Goal: Task Accomplishment & Management: Complete application form

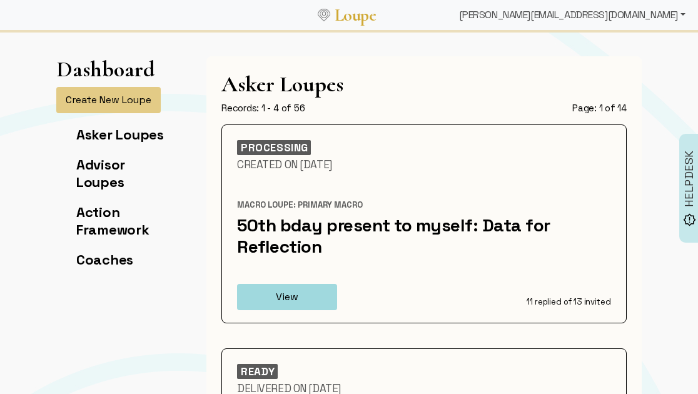
click at [631, 21] on div "[PERSON_NAME][EMAIL_ADDRESS][DOMAIN_NAME]" at bounding box center [572, 15] width 236 height 25
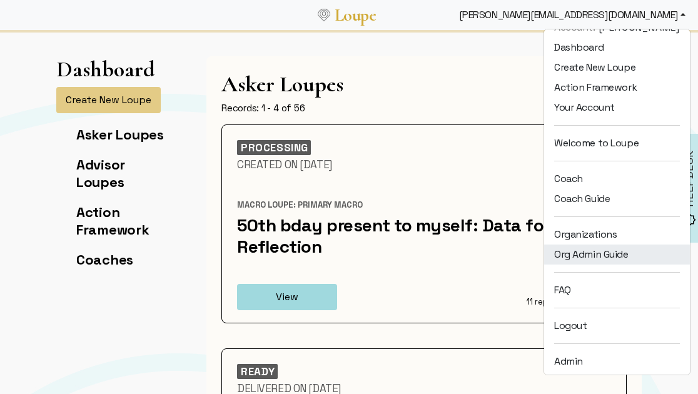
scroll to position [16, 0]
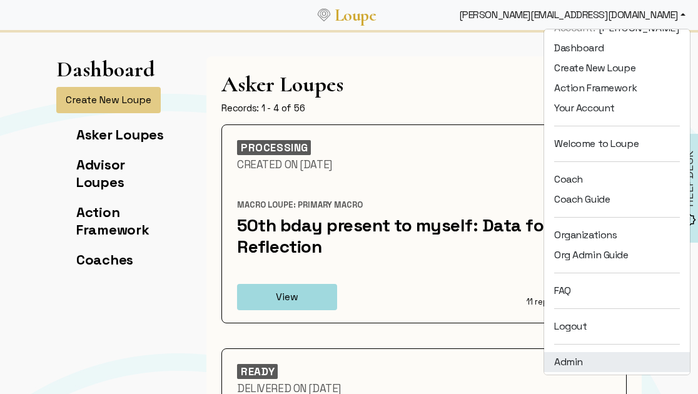
click at [587, 360] on link "Admin" at bounding box center [617, 362] width 146 height 20
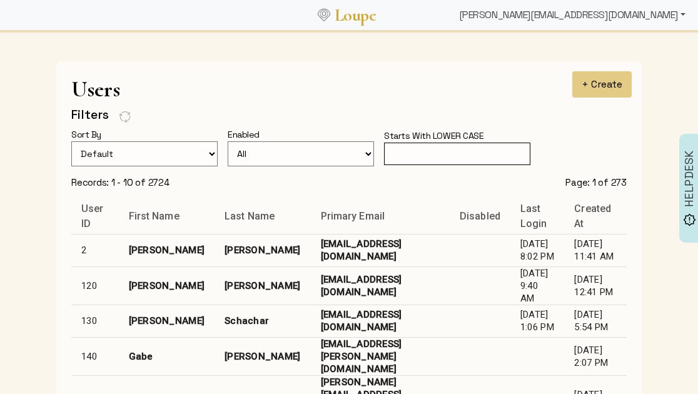
click at [618, 17] on div "[PERSON_NAME][EMAIL_ADDRESS][DOMAIN_NAME]" at bounding box center [572, 15] width 236 height 25
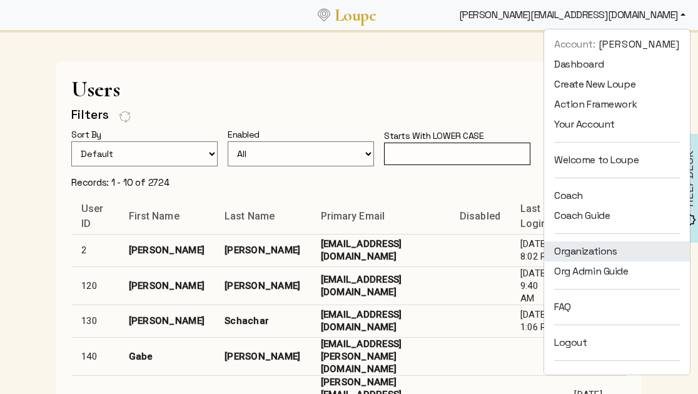
scroll to position [197, 0]
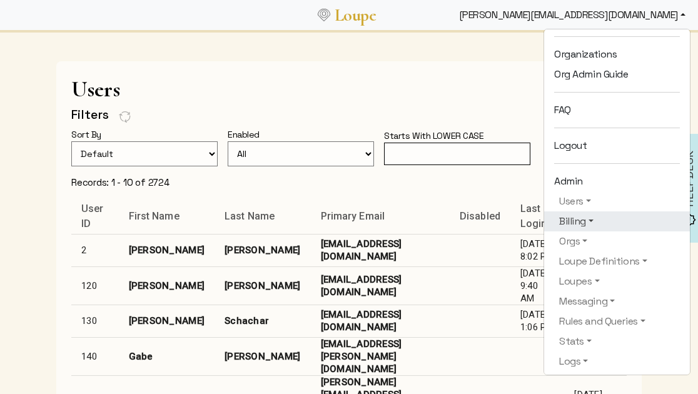
click at [592, 224] on link "Billing" at bounding box center [617, 221] width 126 height 15
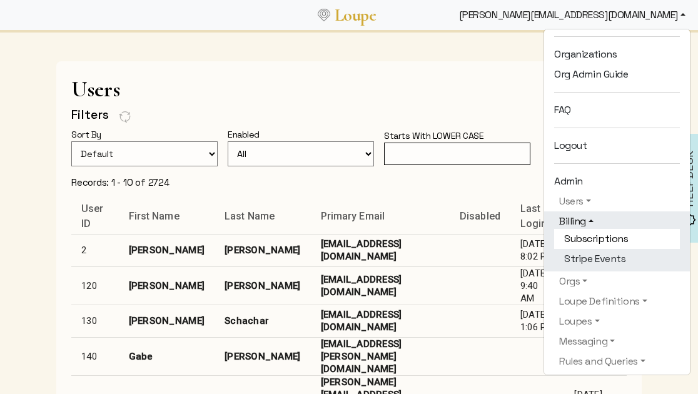
click at [592, 234] on link "Subscriptions" at bounding box center [617, 239] width 126 height 20
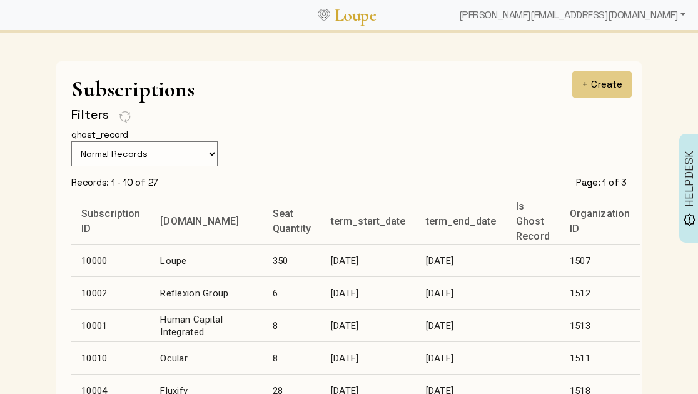
click at [170, 256] on td "Loupe" at bounding box center [206, 260] width 113 height 33
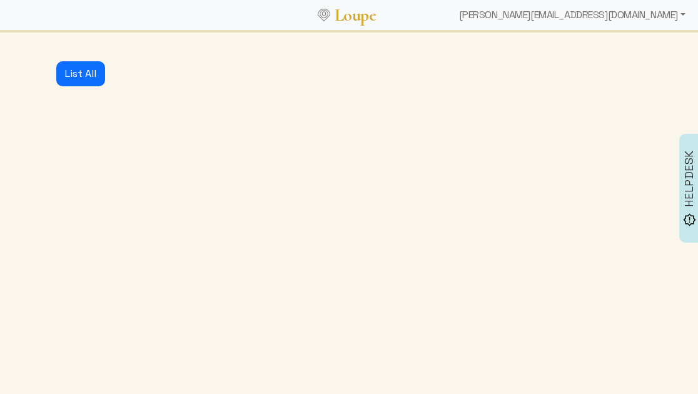
select select "3: active"
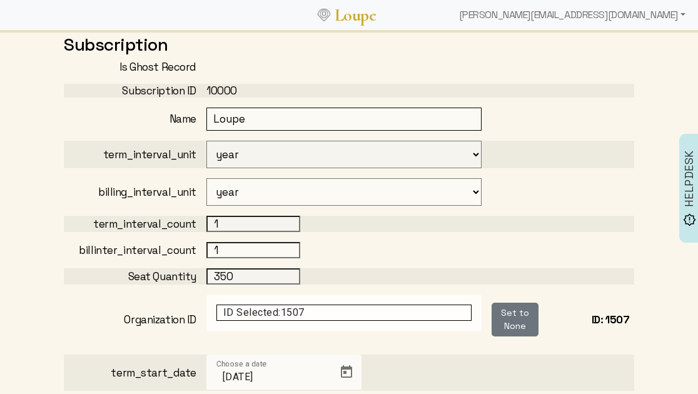
scroll to position [73, 0]
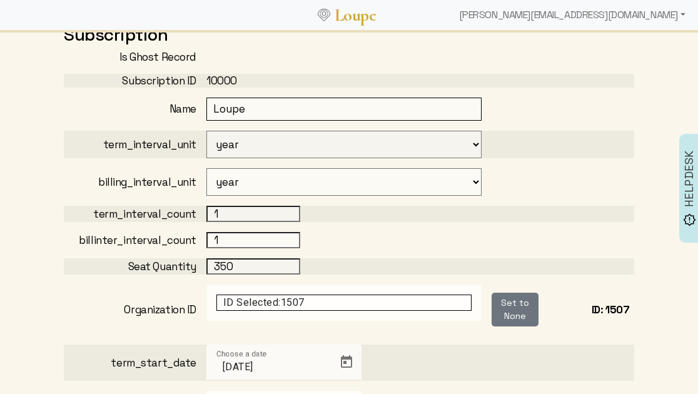
drag, startPoint x: 246, startPoint y: 264, endPoint x: 193, endPoint y: 260, distance: 52.7
click at [193, 260] on div "Seat Quantity 350" at bounding box center [349, 266] width 570 height 16
type input "400"
click at [338, 206] on div "1" at bounding box center [343, 214] width 275 height 16
click at [603, 19] on div "[PERSON_NAME][EMAIL_ADDRESS][DOMAIN_NAME]" at bounding box center [572, 15] width 236 height 25
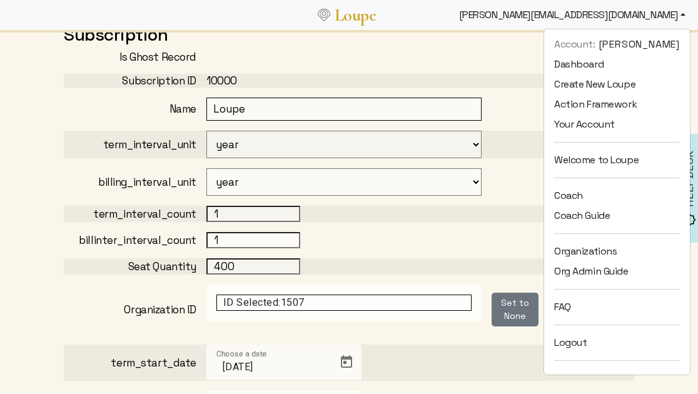
click at [522, 172] on div "billing_interval_unit year month" at bounding box center [349, 182] width 570 height 28
click at [600, 13] on div "[PERSON_NAME][EMAIL_ADDRESS][DOMAIN_NAME]" at bounding box center [572, 15] width 236 height 25
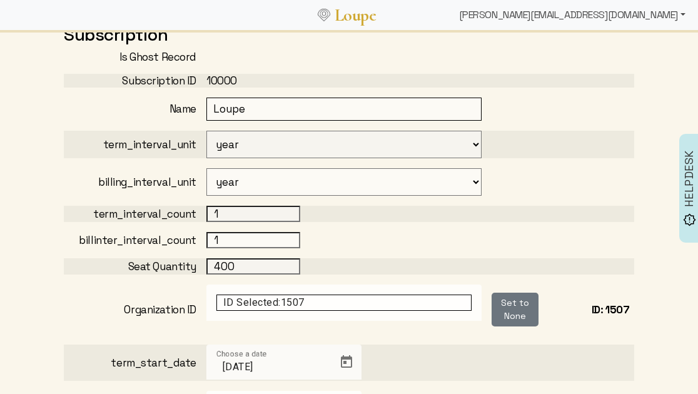
click at [598, 16] on div "[PERSON_NAME][EMAIL_ADDRESS][DOMAIN_NAME]" at bounding box center [572, 15] width 236 height 25
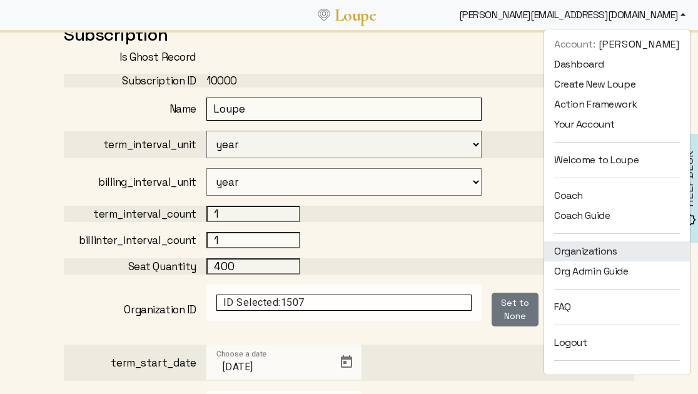
click at [567, 242] on link "Organizations" at bounding box center [617, 251] width 146 height 20
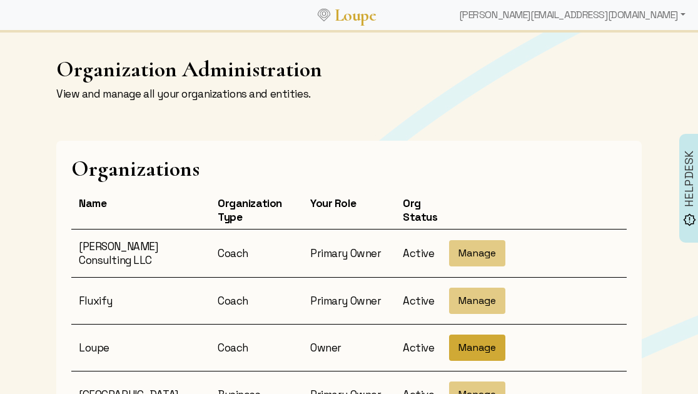
click at [477, 341] on button "Manage" at bounding box center [477, 348] width 56 height 26
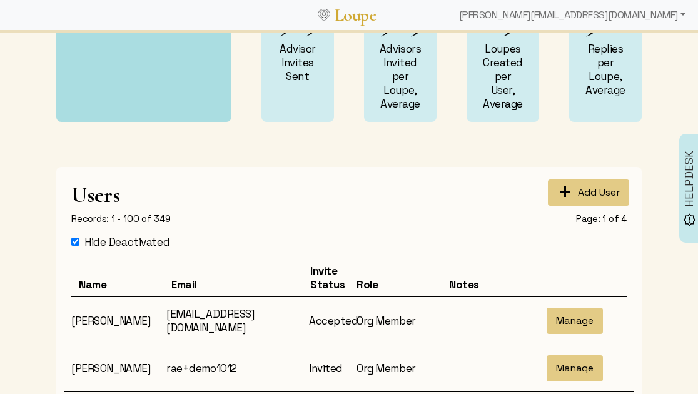
scroll to position [348, 0]
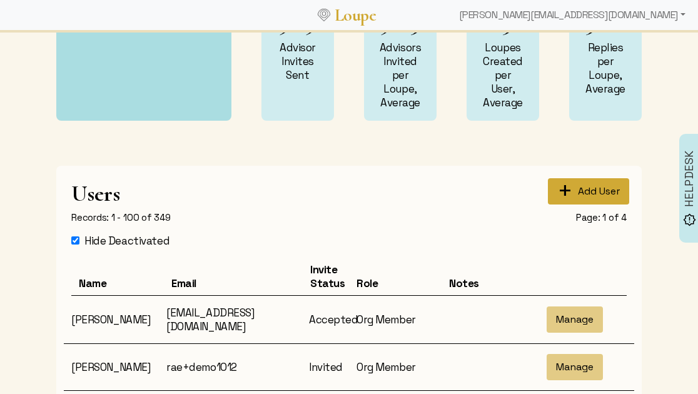
click at [574, 184] on button "+ Add User" at bounding box center [588, 191] width 81 height 26
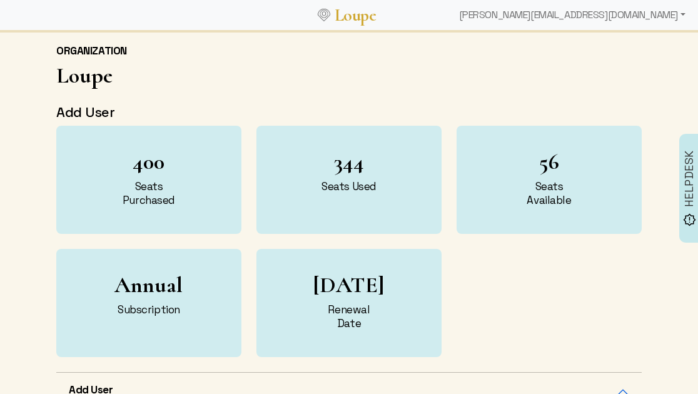
select select "32"
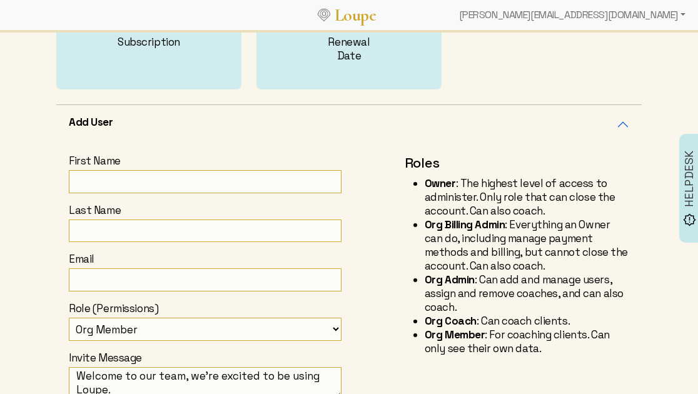
scroll to position [343, 0]
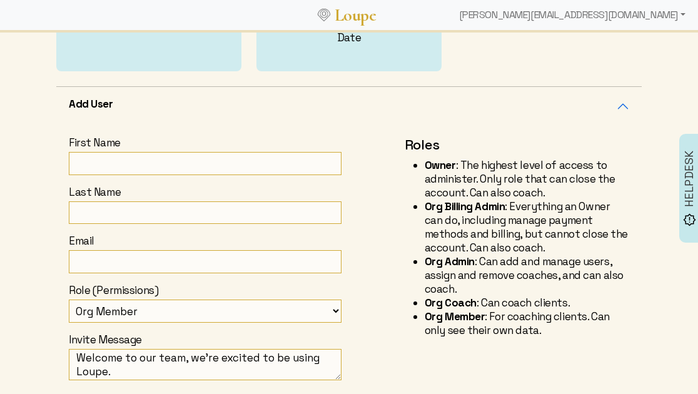
click at [134, 159] on input "First Name" at bounding box center [205, 163] width 273 height 23
type input "Marni"
click at [124, 211] on input "Last Name" at bounding box center [205, 212] width 273 height 23
type input "[PERSON_NAME]"
click at [269, 174] on input "Marni" at bounding box center [205, 163] width 273 height 23
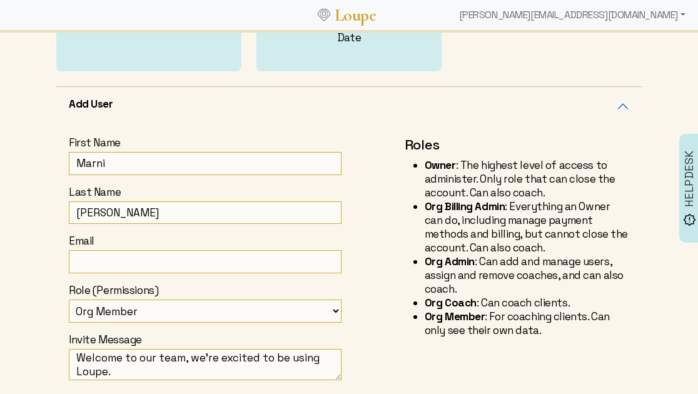
click at [269, 174] on input "Marni" at bounding box center [205, 163] width 273 height 23
click at [126, 255] on input "Email" at bounding box center [205, 261] width 273 height 23
paste input "[EMAIL_ADDRESS][DOMAIN_NAME]"
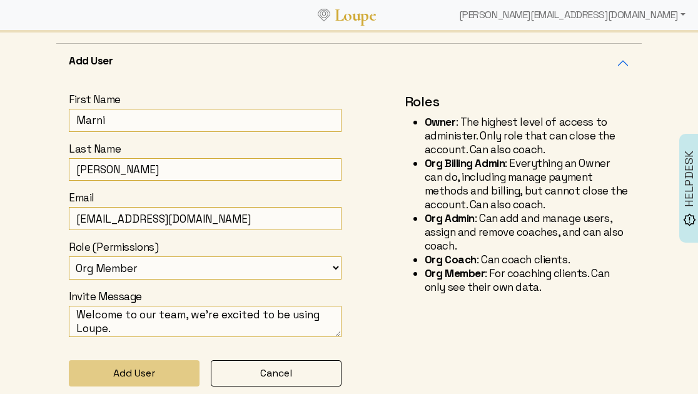
type input "[EMAIL_ADDRESS][DOMAIN_NAME]"
drag, startPoint x: 141, startPoint y: 315, endPoint x: 304, endPoint y: 325, distance: 162.9
click at [304, 325] on textarea "Welcome to our team, we're excited to be using Loupe." at bounding box center [205, 321] width 273 height 31
click at [305, 325] on textarea "Welcome to our team, we're excited to be using Loupe." at bounding box center [205, 321] width 273 height 31
drag, startPoint x: 321, startPoint y: 314, endPoint x: 142, endPoint y: 315, distance: 179.5
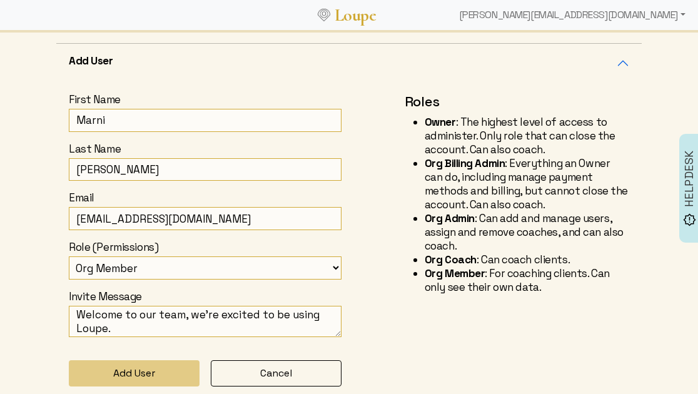
click at [142, 315] on textarea "Welcome to our team, we're excited to be using Loupe." at bounding box center [205, 321] width 273 height 31
click at [188, 316] on textarea "Welcome to Loupe." at bounding box center [205, 321] width 273 height 31
click at [179, 323] on textarea "Welcome to Loupe! Please have this email handy when we meet [DATE]." at bounding box center [205, 321] width 273 height 31
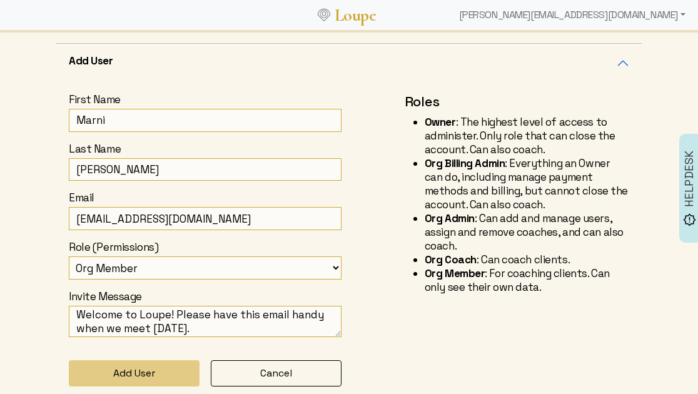
type textarea "Welcome to Loupe! Please have this email handy when we meet [DATE]."
click at [21, 258] on div "Back to Org ORGANIZATION Loupe Add User 400 Seats Purchased 344 Seats Used 56 S…" at bounding box center [349, 71] width 698 height 852
click at [75, 221] on input "[EMAIL_ADDRESS][DOMAIN_NAME]" at bounding box center [205, 218] width 273 height 23
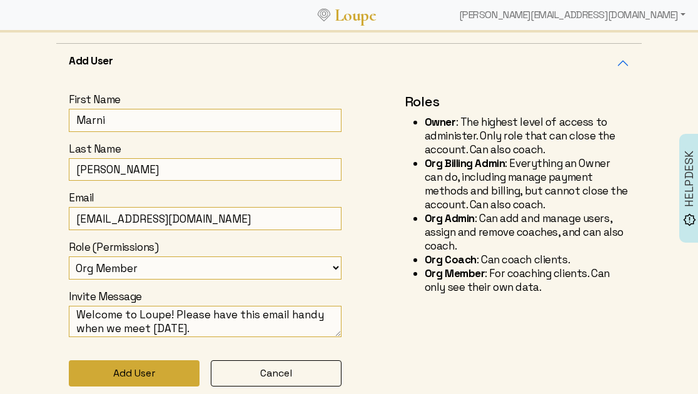
click at [109, 370] on button "Add User" at bounding box center [134, 373] width 131 height 26
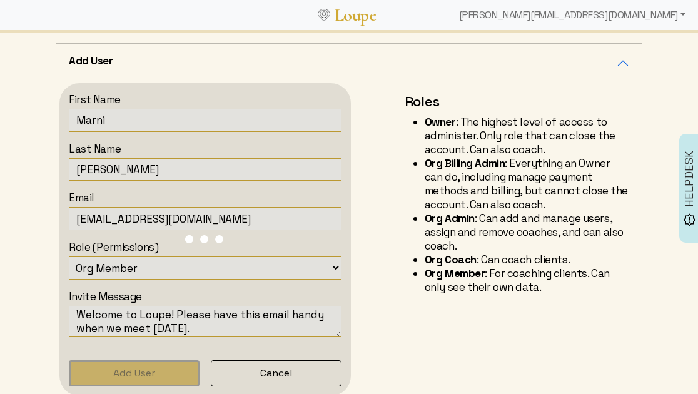
type textarea "Welcome to our team, we're excited to be using Loupe."
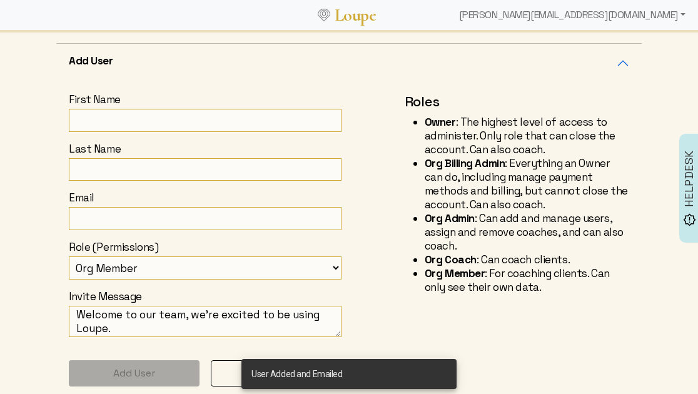
click at [108, 119] on input "First Name" at bounding box center [205, 120] width 273 height 23
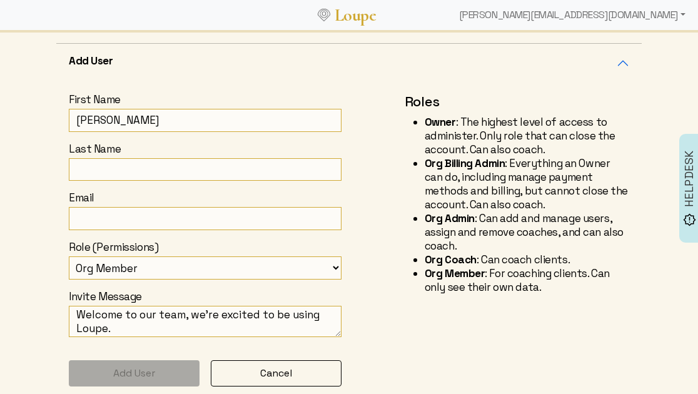
type input "[PERSON_NAME]"
click at [101, 167] on input "Last Name" at bounding box center [205, 169] width 273 height 23
type input "[PERSON_NAME]"
click at [93, 316] on textarea "Welcome to our team, we're excited to be using Loupe." at bounding box center [205, 321] width 273 height 31
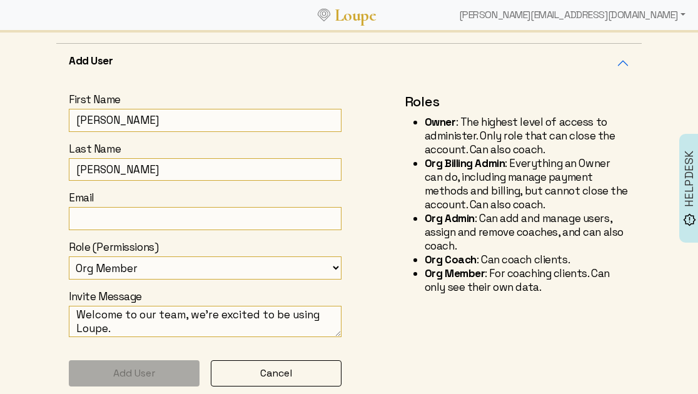
click at [93, 316] on textarea "Welcome to our team, we're excited to be using Loupe." at bounding box center [205, 321] width 273 height 31
paste textarea "Loupe! Please have this email handy when we meet [DATE]"
type textarea "Welcome to Loupe! Please have this email handy when we meet [DATE]."
click at [96, 211] on input "Email" at bounding box center [205, 218] width 273 height 23
paste input "[EMAIL_ADDRESS][DOMAIN_NAME]"
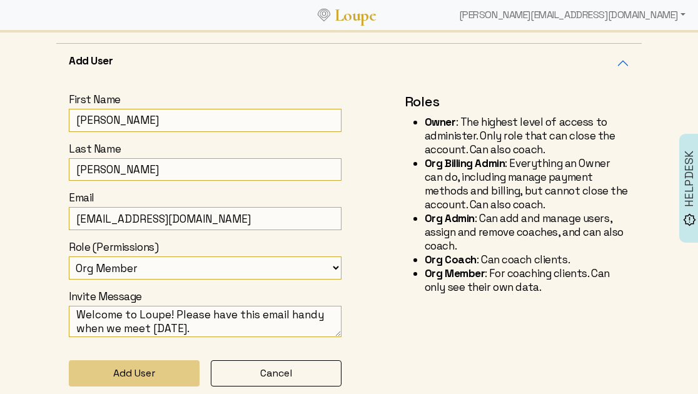
click at [77, 218] on input "[EMAIL_ADDRESS][DOMAIN_NAME]" at bounding box center [205, 218] width 273 height 23
type input "[EMAIL_ADDRESS][DOMAIN_NAME]"
click at [30, 262] on div "Back to Org ORGANIZATION Loupe Add User 400 Seats Purchased 345 Seats Used 55 S…" at bounding box center [349, 71] width 698 height 852
click at [138, 330] on textarea "Welcome to Loupe! Please have this email handy when we meet [DATE]." at bounding box center [205, 321] width 273 height 31
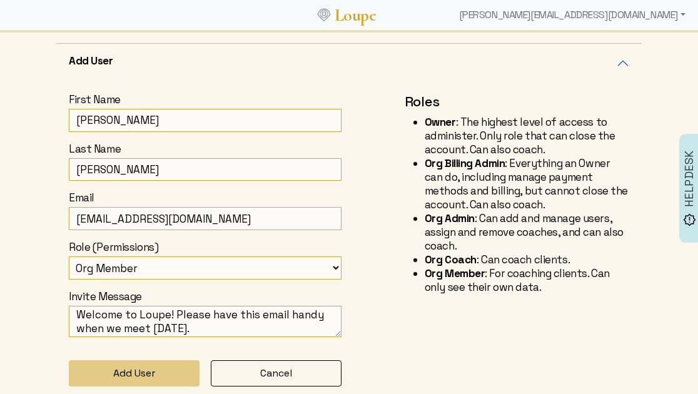
click at [138, 330] on textarea "Welcome to Loupe! Please have this email handy when we meet [DATE]." at bounding box center [205, 321] width 273 height 31
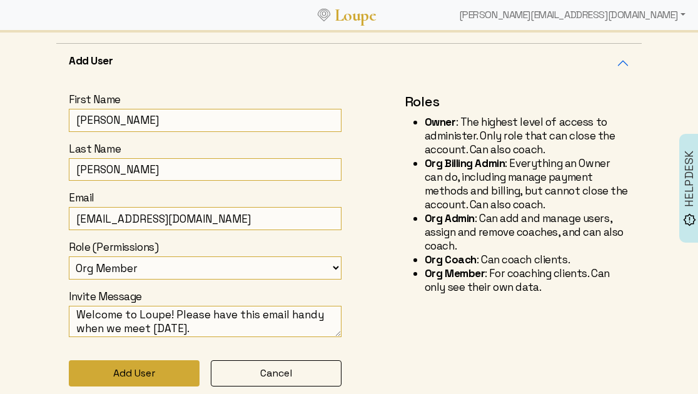
click at [134, 378] on button "Add User" at bounding box center [134, 373] width 131 height 26
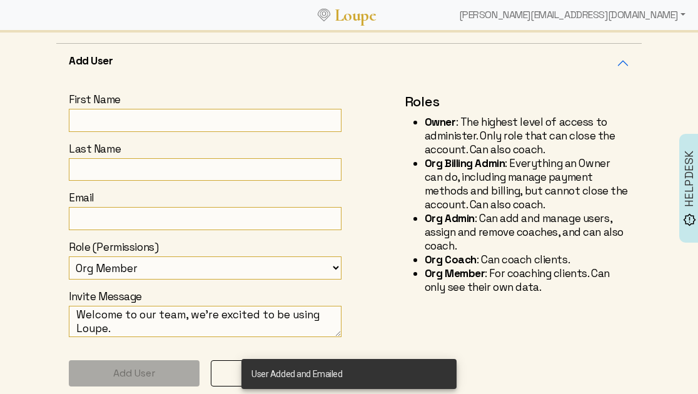
click at [93, 318] on textarea "Welcome to our team, we're excited to be using Loupe." at bounding box center [205, 321] width 273 height 31
paste textarea "Loupe! Please have this email handy when we meet [DATE]"
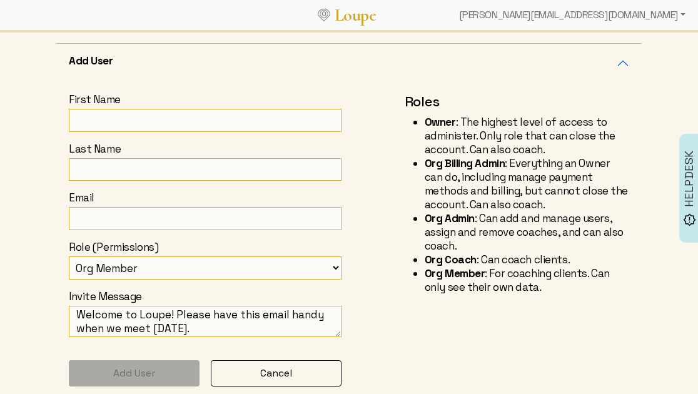
type textarea "Welcome to Loupe! Please have this email handy when we meet [DATE]."
click at [115, 210] on input "Email" at bounding box center [205, 218] width 273 height 23
paste input "[EMAIL_ADDRESS][DOMAIN_NAME]"
type input "[EMAIL_ADDRESS][DOMAIN_NAME]"
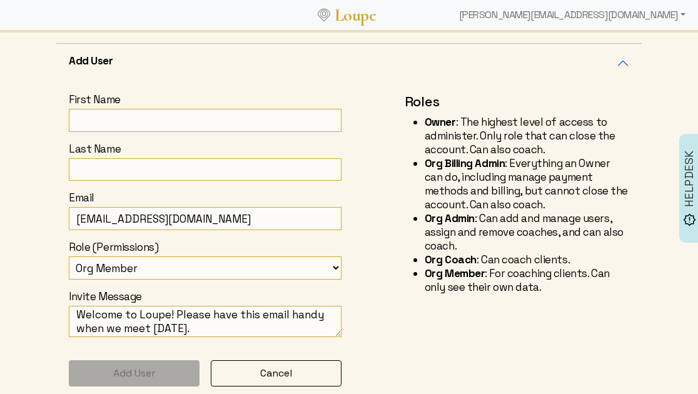
click at [94, 114] on input "First Name" at bounding box center [205, 120] width 273 height 23
type input "Seema"
click at [87, 166] on input "Last Name" at bounding box center [205, 169] width 273 height 23
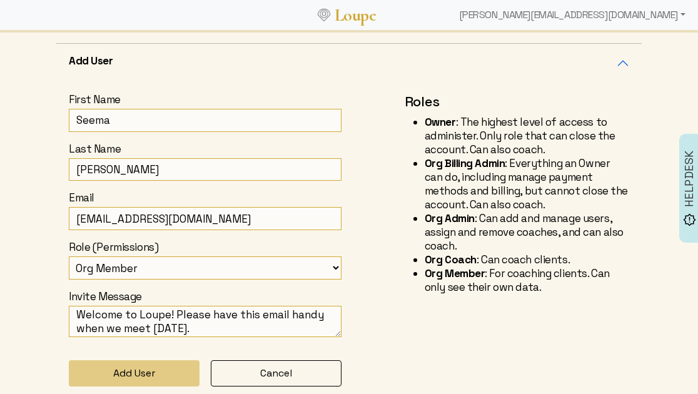
type input "[PERSON_NAME]"
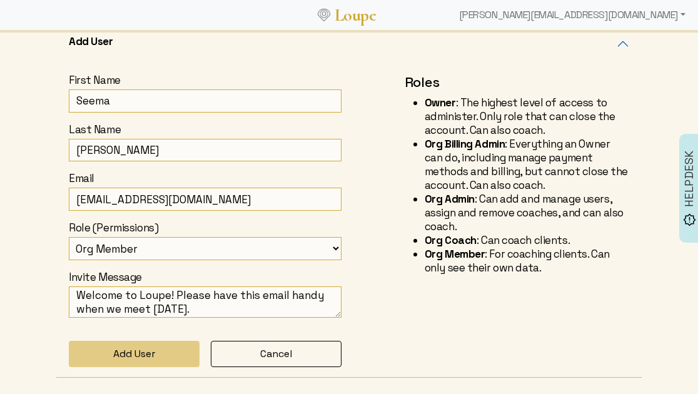
scroll to position [412, 0]
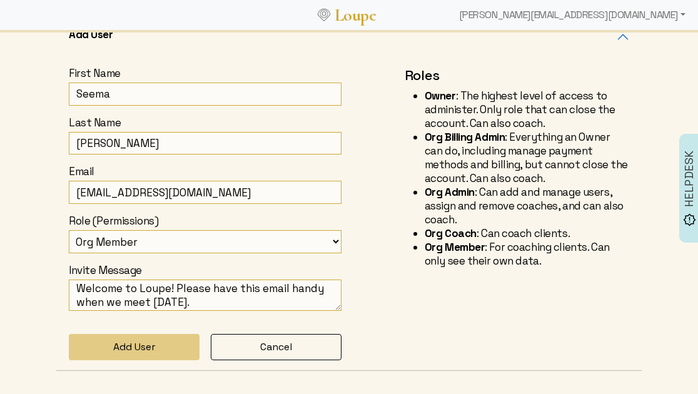
click at [139, 300] on textarea "Welcome to Loupe! Please have this email handy when we meet [DATE]." at bounding box center [205, 295] width 273 height 31
click at [51, 282] on div "Add User First Name [PERSON_NAME] Last Name [PERSON_NAME] Email [EMAIL_ADDRESS]…" at bounding box center [349, 194] width 600 height 354
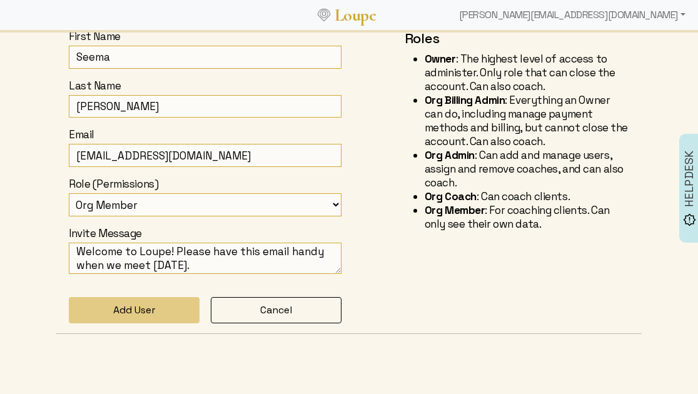
scroll to position [452, 0]
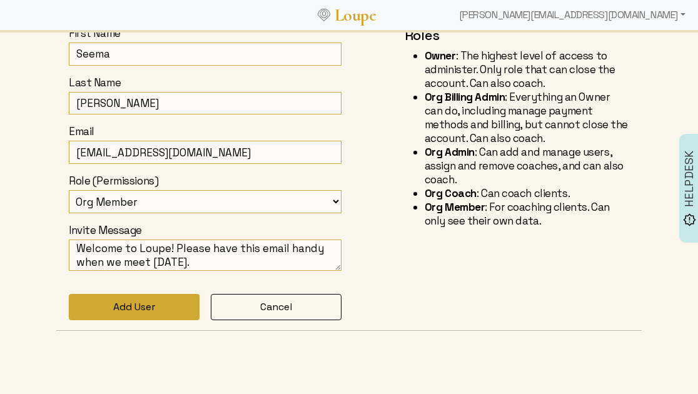
click at [134, 305] on button "Add User" at bounding box center [134, 307] width 131 height 26
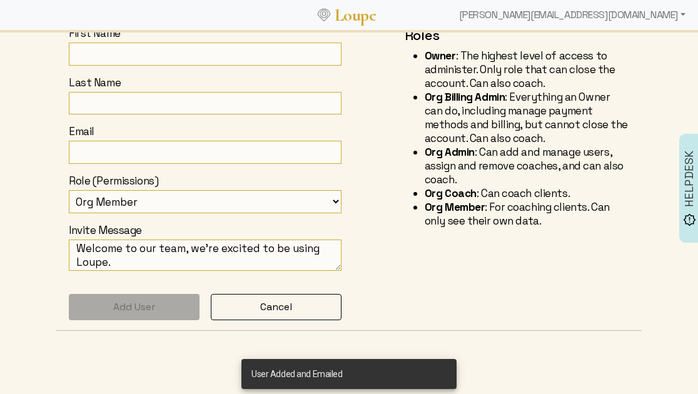
scroll to position [413, 0]
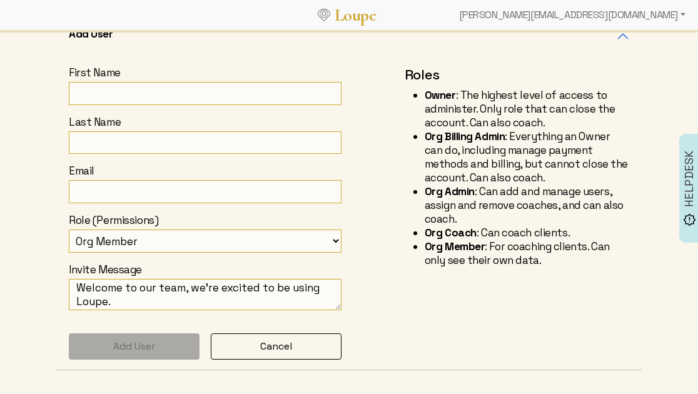
click at [106, 295] on textarea "Welcome to our team, we're excited to be using Loupe." at bounding box center [205, 294] width 273 height 31
paste textarea "Loupe! Please have this email handy when we meet [DATE]"
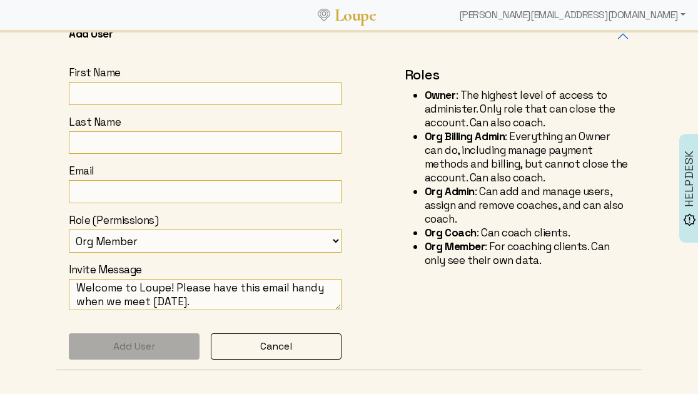
type textarea "Welcome to Loupe! Please have this email handy when we meet [DATE]."
click at [102, 183] on input "Email" at bounding box center [205, 191] width 273 height 23
paste input "[EMAIL_ADDRESS][DOMAIN_NAME]"
type input "[EMAIL_ADDRESS][DOMAIN_NAME]"
click at [106, 97] on input "First Name" at bounding box center [205, 93] width 273 height 23
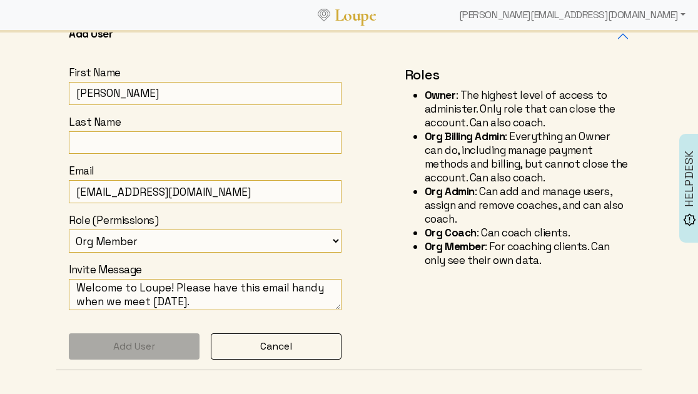
type input "[PERSON_NAME]"
click at [100, 120] on label "Last Name" at bounding box center [205, 122] width 273 height 14
click at [100, 131] on input "Last Name" at bounding box center [205, 142] width 273 height 23
click at [99, 138] on input "Last Name" at bounding box center [205, 142] width 273 height 23
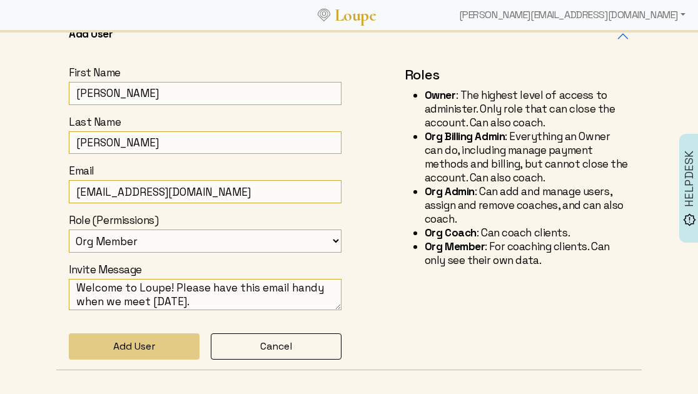
type input "[PERSON_NAME]"
click at [39, 270] on div "Back to Org ORGANIZATION Loupe Add User 400 Seats Purchased 347 Seats Used 53 S…" at bounding box center [349, 45] width 698 height 852
click at [131, 293] on textarea "Welcome to Loupe! Please have this email handy when we meet [DATE]." at bounding box center [205, 294] width 273 height 31
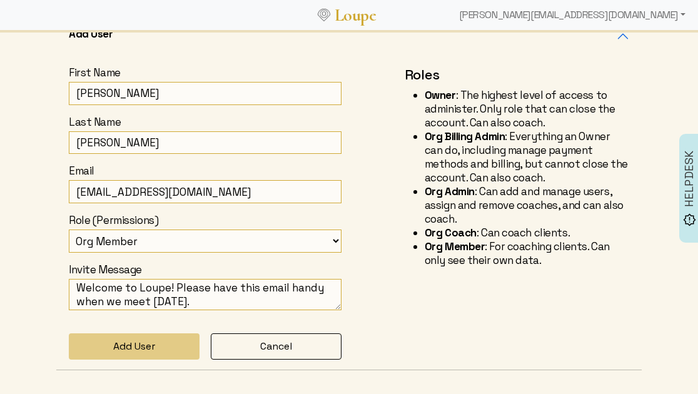
click at [33, 339] on div "Back to Org ORGANIZATION Loupe Add User 400 Seats Purchased 347 Seats Used 53 S…" at bounding box center [349, 45] width 698 height 852
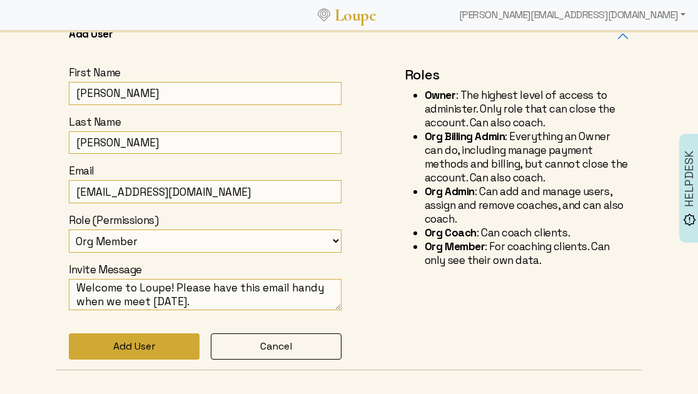
click at [136, 347] on button "Add User" at bounding box center [134, 346] width 131 height 26
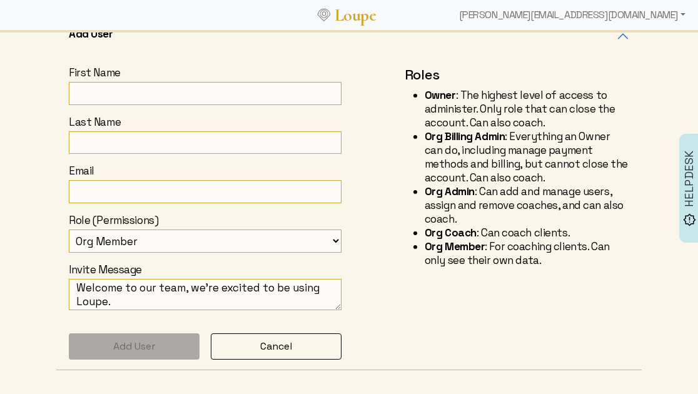
click at [104, 290] on textarea "Welcome to our team, we're excited to be using Loupe." at bounding box center [205, 294] width 273 height 31
paste textarea "Loupe! Please have this email handy when we meet [DATE]"
type textarea "Welcome to Loupe! Please have this email handy when we meet [DATE]."
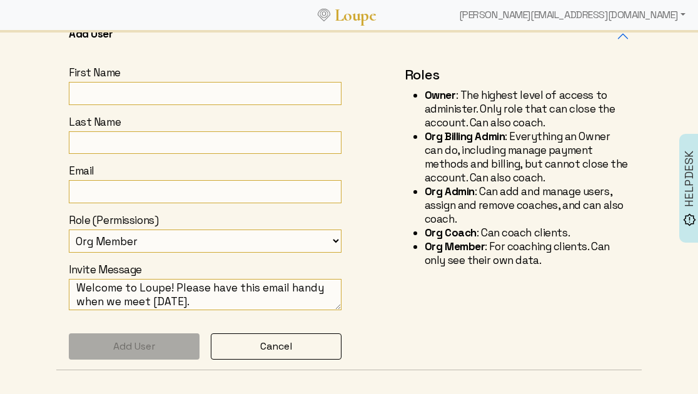
click at [135, 194] on input "Email" at bounding box center [205, 191] width 273 height 23
paste input "[EMAIL_ADDRESS][DOMAIN_NAME]"
type input "[EMAIL_ADDRESS][DOMAIN_NAME]"
click at [109, 91] on input "First Name" at bounding box center [205, 93] width 273 height 23
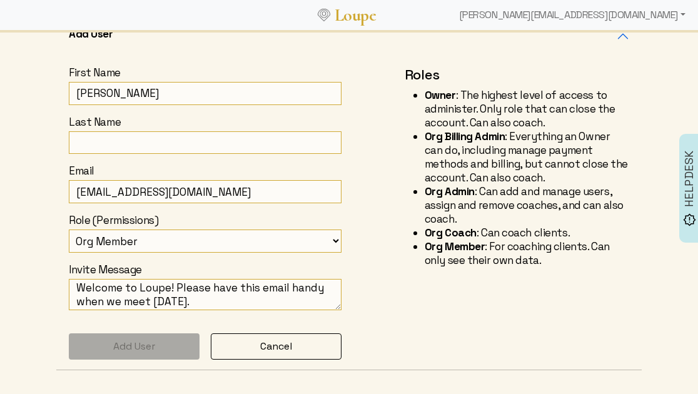
type input "[PERSON_NAME]"
click at [93, 138] on input "Last Name" at bounding box center [205, 142] width 273 height 23
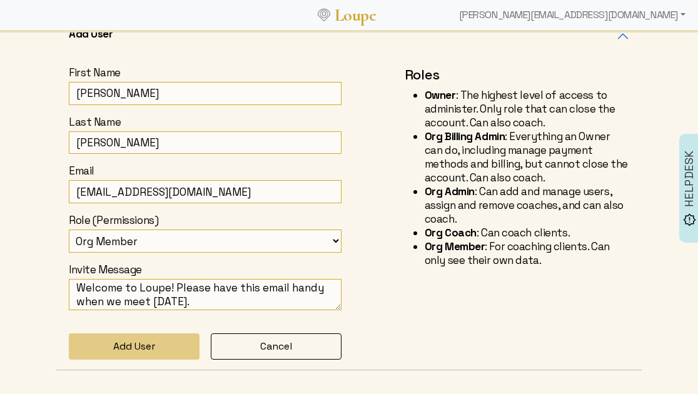
type input "[PERSON_NAME]"
click at [115, 295] on textarea "Welcome to Loupe! Please have this email handy when we meet [DATE]." at bounding box center [205, 294] width 273 height 31
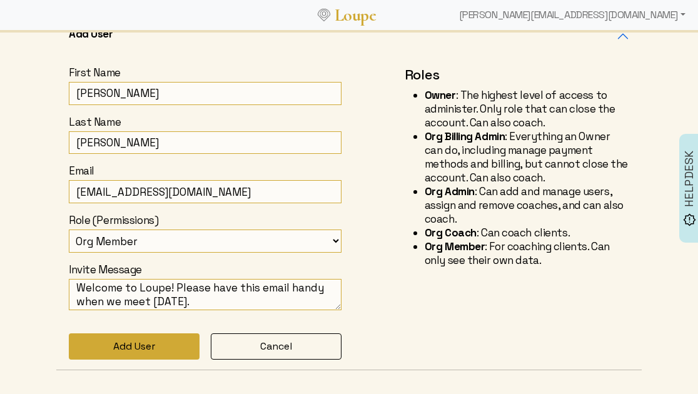
click at [121, 340] on button "Add User" at bounding box center [134, 346] width 131 height 26
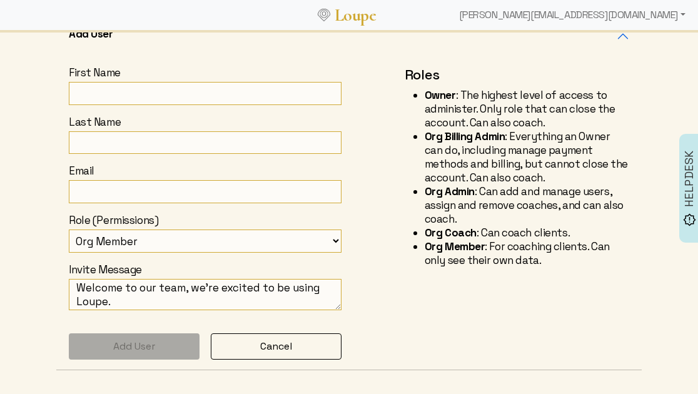
click at [117, 293] on textarea "Welcome to our team, we're excited to be using Loupe." at bounding box center [205, 294] width 273 height 31
paste textarea "Loupe! Please have this email handy when we meet [DATE]"
type textarea "Welcome to Loupe! Please have this email handy when we meet [DATE]."
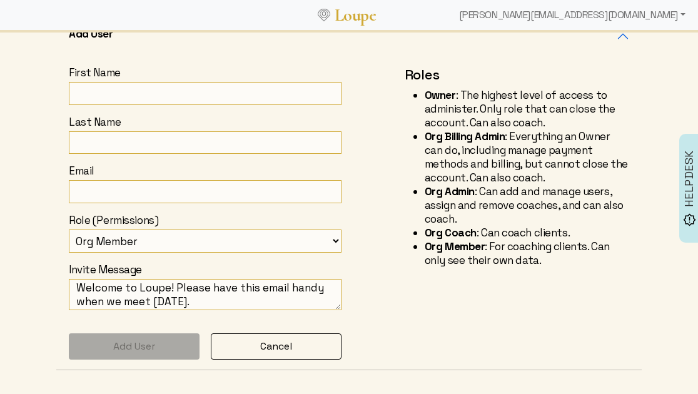
click at [89, 178] on form "First Name Last Name Email Role (Permissions) Org Member Org Coach Owner Org Ad…" at bounding box center [205, 213] width 273 height 294
click at [89, 188] on input "Email" at bounding box center [205, 191] width 273 height 23
paste input "[PERSON_NAME][EMAIL_ADDRESS][DOMAIN_NAME]"
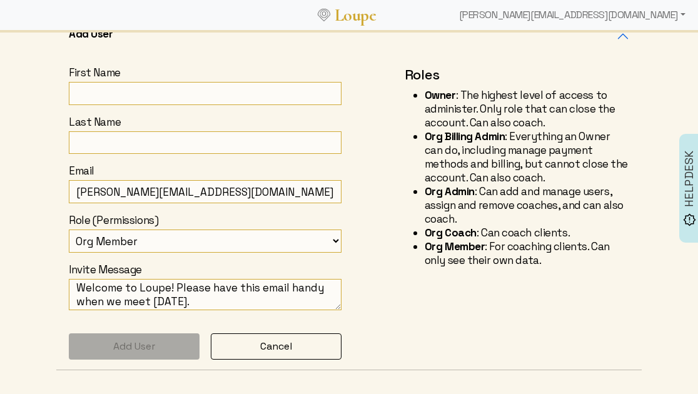
type input "[PERSON_NAME][EMAIL_ADDRESS][DOMAIN_NAME]"
click at [93, 92] on input "First Name" at bounding box center [205, 93] width 273 height 23
type input "[PERSON_NAME]"
click at [91, 138] on input "Last Name" at bounding box center [205, 142] width 273 height 23
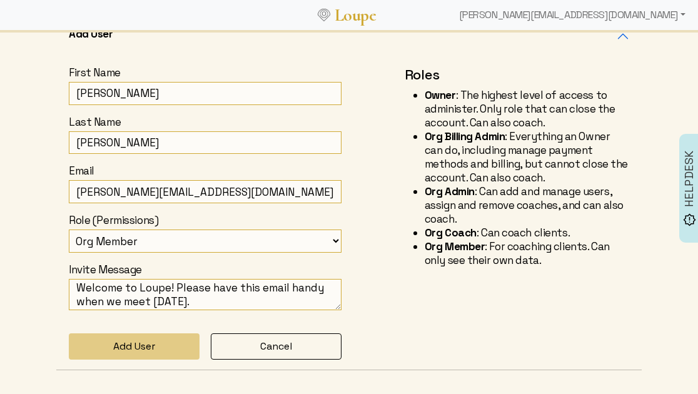
type input "[PERSON_NAME]"
click at [154, 295] on textarea "Welcome to Loupe! Please have this email handy when we meet [DATE]." at bounding box center [205, 294] width 273 height 31
click at [54, 325] on div "Add User First Name [PERSON_NAME] Last Name [PERSON_NAME] Email [PERSON_NAME][E…" at bounding box center [349, 193] width 600 height 354
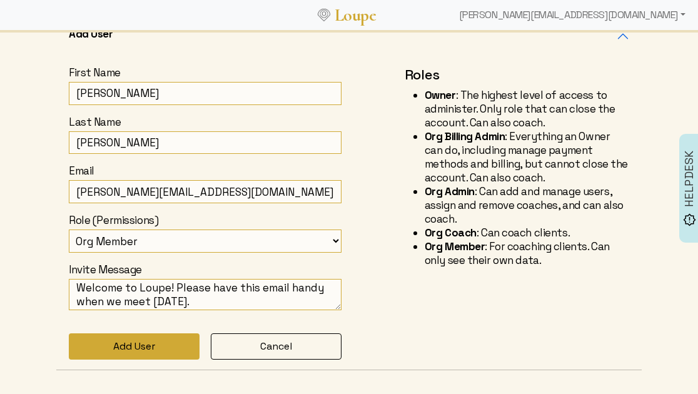
click at [115, 341] on button "Add User" at bounding box center [134, 346] width 131 height 26
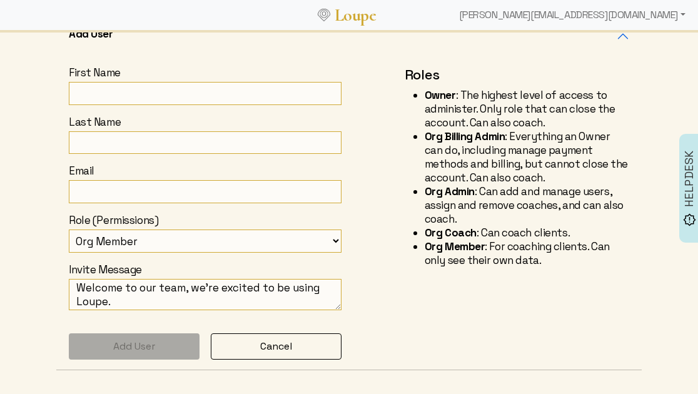
click at [100, 295] on textarea "Welcome to our team, we're excited to be using Loupe." at bounding box center [205, 294] width 273 height 31
paste textarea "Loupe! Please have this email handy when we meet [DATE]"
type textarea "Welcome to Loupe! Please have this email handy when we meet [DATE]."
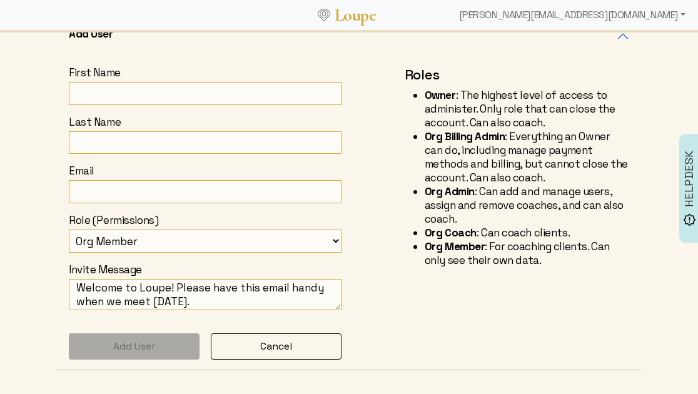
click at [86, 186] on input "Email" at bounding box center [205, 191] width 273 height 23
paste input "[EMAIL_ADDRESS][DOMAIN_NAME]"
type input "[EMAIL_ADDRESS][DOMAIN_NAME]"
click at [95, 96] on input "First Name" at bounding box center [205, 93] width 273 height 23
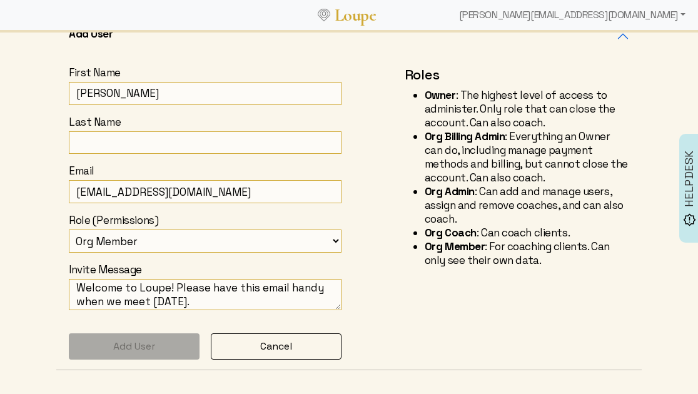
type input "[PERSON_NAME]"
click at [93, 143] on input "Last Name" at bounding box center [205, 142] width 273 height 23
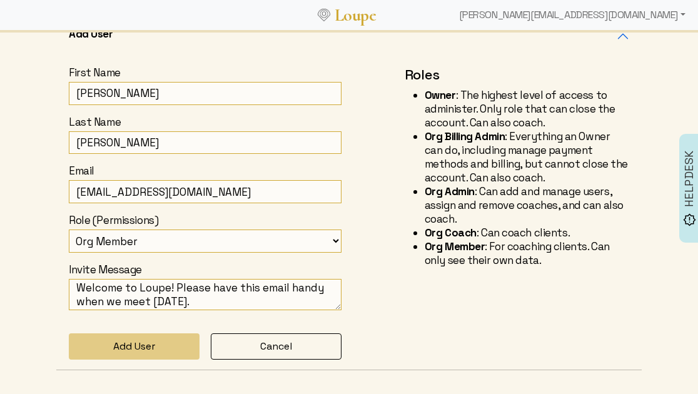
type input "[PERSON_NAME]"
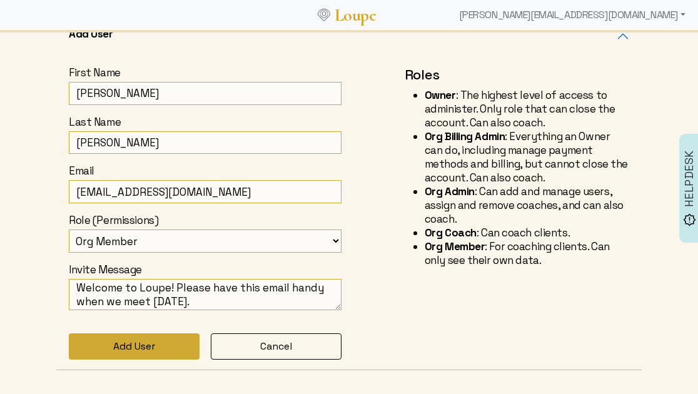
click at [146, 338] on button "Add User" at bounding box center [134, 346] width 131 height 26
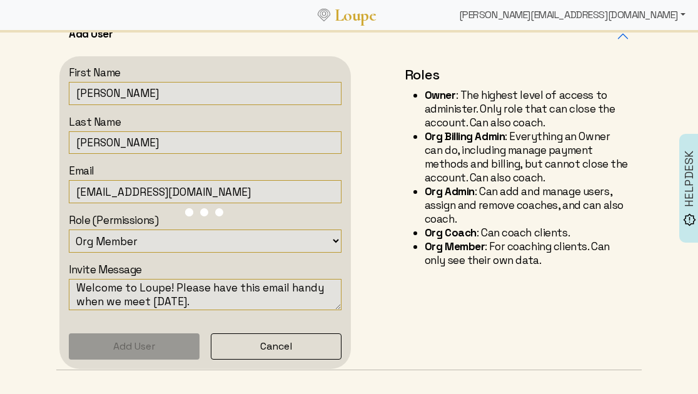
type textarea "Welcome to our team, we're excited to be using Loupe."
